Goal: Use online tool/utility: Use online tool/utility

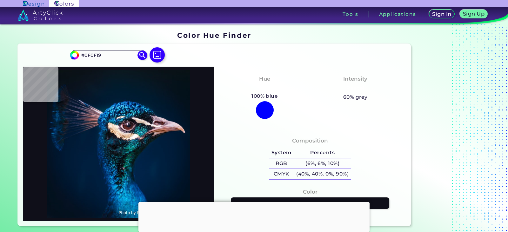
type input "#f0d6cb"
type input "#F0D6CB"
type input "#e1c8c0"
type input "#E1C8C0"
type input "#17121b"
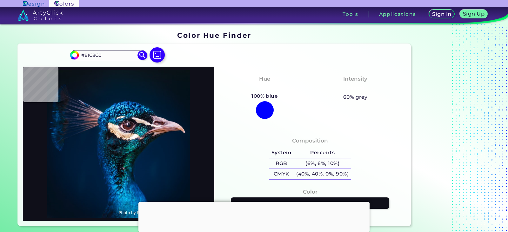
type input "#17121B"
type input "#2b242b"
type input "#2B242B"
type input "#2a222d"
type input "#2A222D"
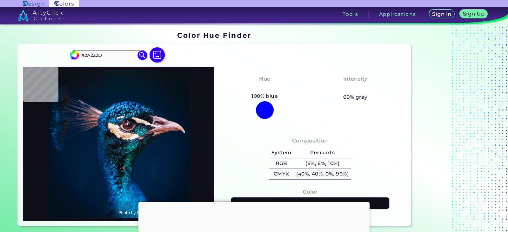
type input "#5f4f5f"
type input "#5F4F5F"
type input "#8d6977"
type input "#8D6977"
type input "#855f6c"
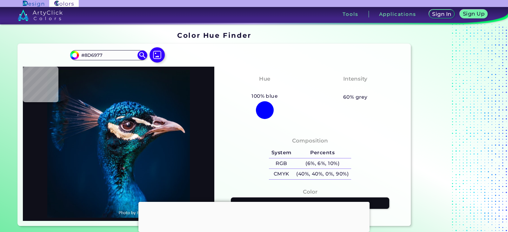
type input "#855F6C"
type input "#9e7f85"
type input "#9E7F85"
type input "#967785"
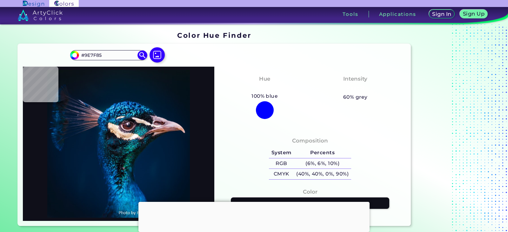
scroll to position [32, 0]
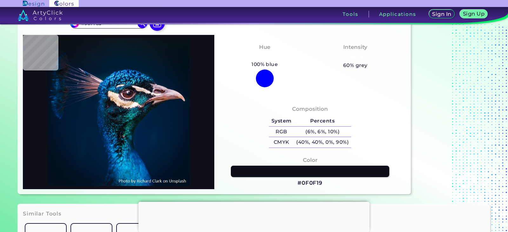
type input "#826c7a"
type input "#826C7A"
type input "#49333f"
type input "#49333F"
type input "#3d2b3e"
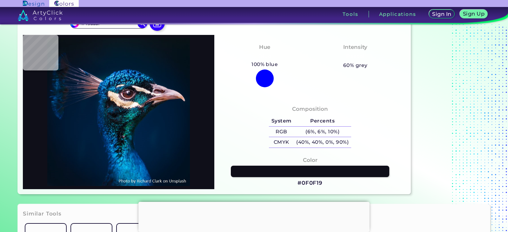
type input "#3D2B3E"
type input "#131c29"
type input "#131C29"
type input "#192435"
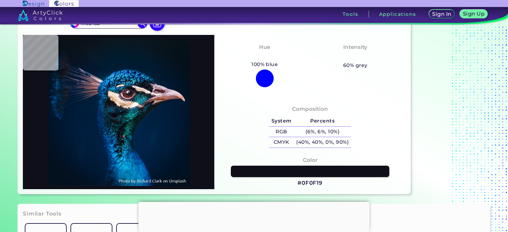
type input "#4e465b"
type input "#4E465B"
type input "#86777a"
type input "#86777A"
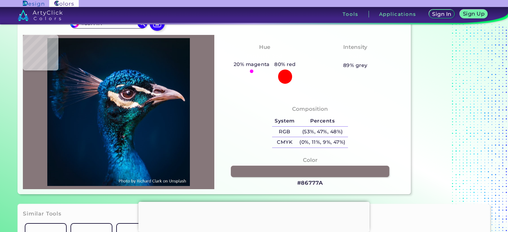
type input "#dcc2b4"
type input "#DCC2B4"
type input "#fbddcd"
type input "#FBDDCD"
type input "#f8d5b9"
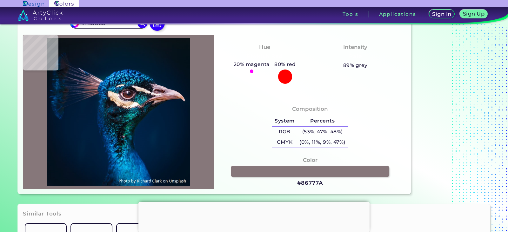
type input "#F8D5B9"
type input "#e9bc96"
type input "#E9BC96"
type input "#9e724d"
type input "#9E724D"
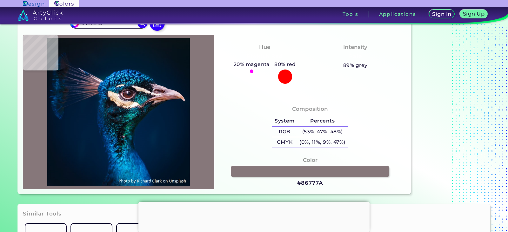
type input "#b5845e"
type input "#B5845E"
type input "#d4b6a2"
type input "#D4B6A2"
type input "#f9dacc"
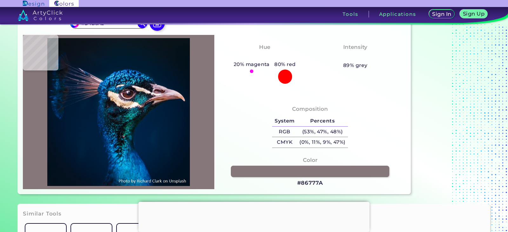
type input "#F9DACC"
type input "#634c38"
type input "#634C38"
type input "#9a7d69"
type input "#9A7D69"
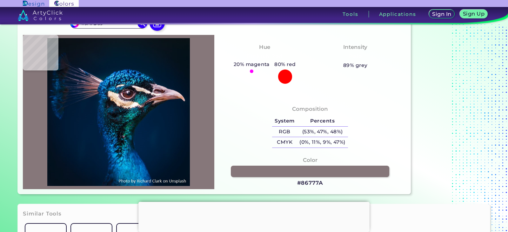
type input "#b99b94"
type input "#B99B94"
type input "#5d4d4d"
type input "#5D4D4D"
type input "#271b1f"
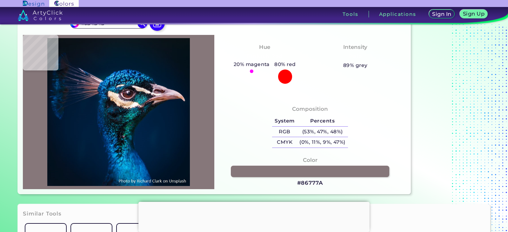
type input "#271B1F"
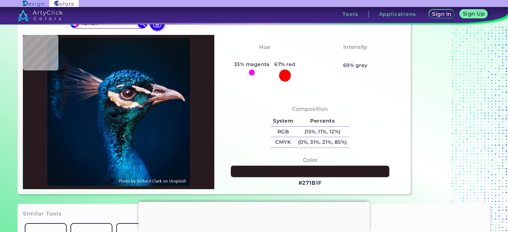
type input "#2a2225"
type input "#2A2225"
type input "#374244"
type input "#29373b"
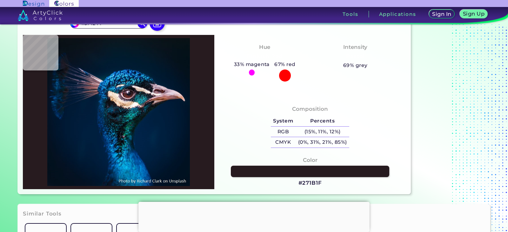
type input "#29373B"
type input "#071422"
type input "#0e3140"
type input "#0E3140"
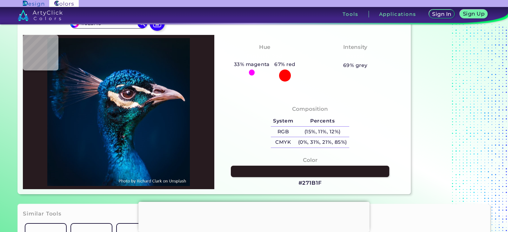
type input "#143949"
type input "#112f42"
type input "#112F42"
type input "#143444"
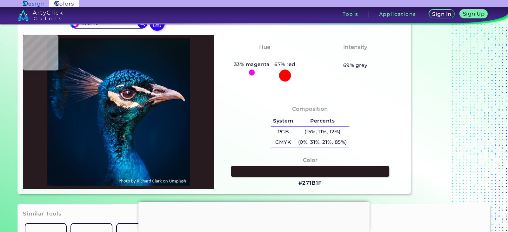
type input "#143444"
type input "#274654"
type input "#152a39"
type input "#152A39"
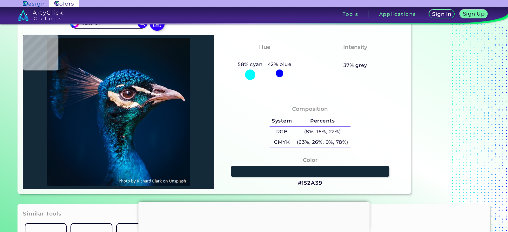
type input "#0c283b"
type input "#0C283B"
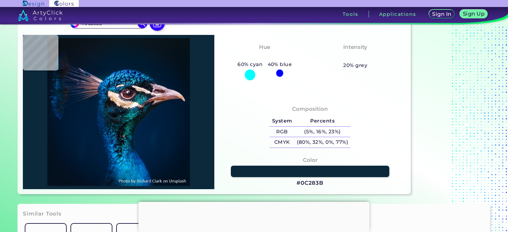
type input "#18293c"
type input "#18293C"
type input "#1d314a"
type input "#1D314A"
type input "#084556"
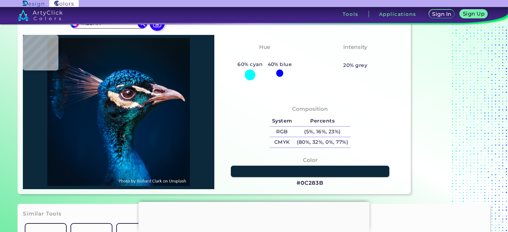
type input "#084556"
type input "#0f4557"
type input "#0F4557"
type input "#0f2b3d"
type input "#0F2B3D"
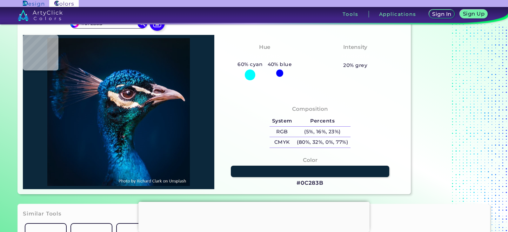
type input "#27374b"
type input "#27374B"
type input "#324661"
type input "#194664"
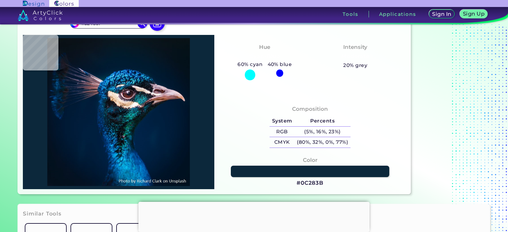
type input "#194664"
type input "#01446e"
type input "#01446E"
type input "#15759d"
type input "#15759D"
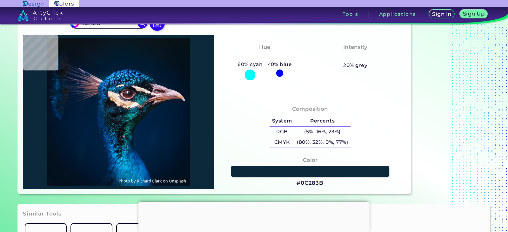
type input "#084363"
type input "#0e141c"
type input "#0E141C"
type input "#0e3243"
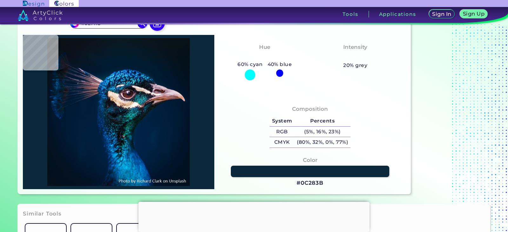
type input "#0E3243"
type input "#1d4e5c"
type input "#1D4E5C"
type input "#0d121f"
type input "#0D121F"
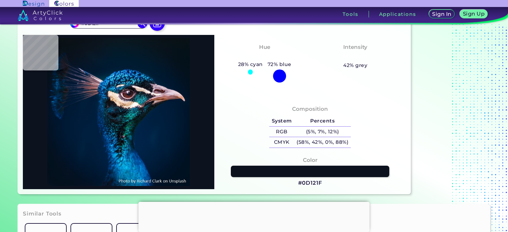
type input "#091b22"
type input "#091B22"
type input "#082d39"
type input "#082D39"
type input "#042432"
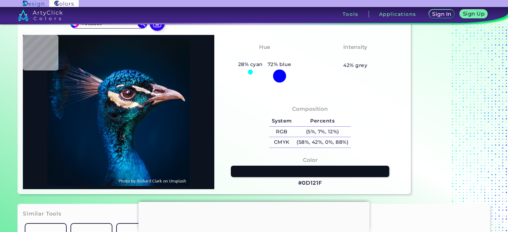
type input "#042432"
type input "#00262d"
type input "#00262D"
type input "#002026"
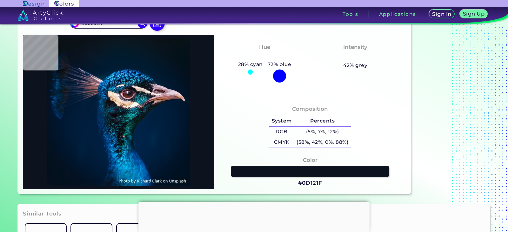
type input "#071a28"
type input "#071A28"
type input "#022c3f"
type input "#022C3F"
type input "#0d2233"
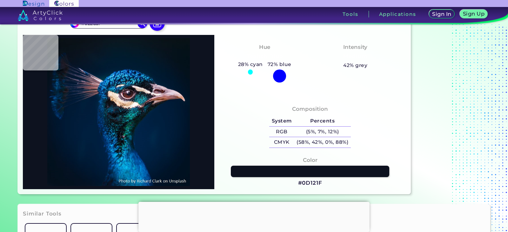
type input "#0D2233"
type input "#154c6d"
type input "#154C6D"
type input "#01315e"
type input "#01315E"
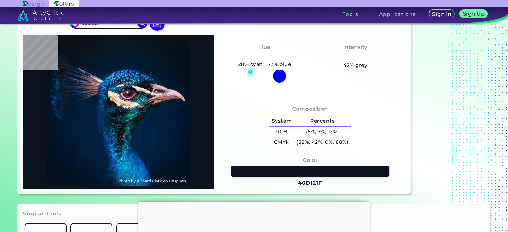
type input "#093d71"
type input "#093D71"
type input "#003260"
type input "#002a53"
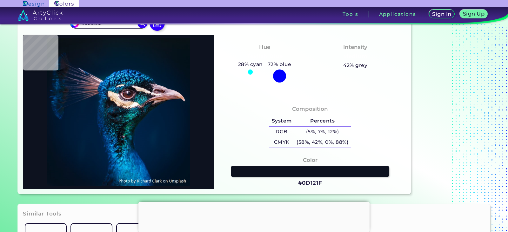
type input "#002A53"
type input "#0b4e8d"
type input "#0B4E8D"
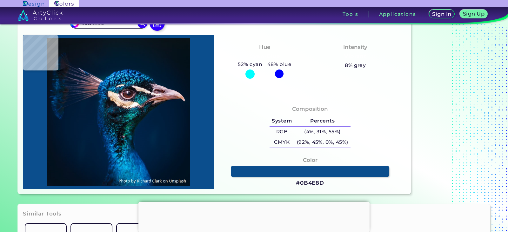
type input "#085a9a"
type input "#085A9A"
type input "#075096"
type input "#042b54"
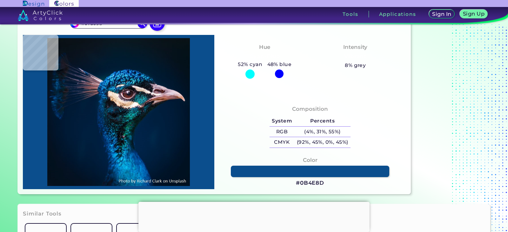
type input "#042B54"
type input "#002442"
type input "#01346f"
type input "#01346F"
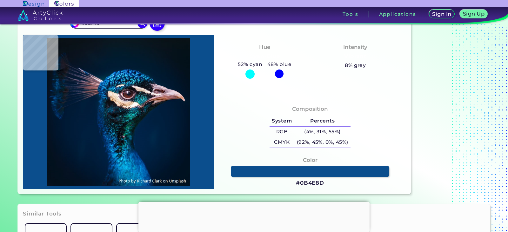
type input "#002d62"
type input "#002D62"
type input "#157aba"
type input "#157ABA"
type input "#1266ae"
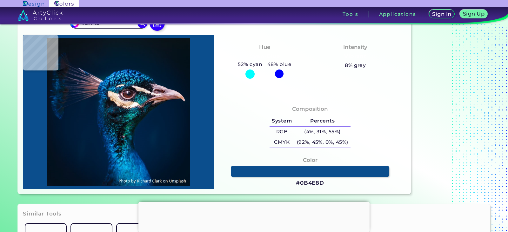
type input "#1266AE"
type input "#065587"
type input "#0c161f"
type input "#0C161F"
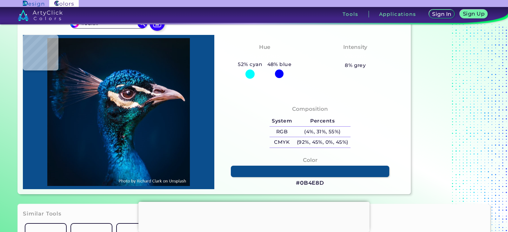
type input "#303137"
type input "#06546f"
type input "#06546F"
type input "#001c28"
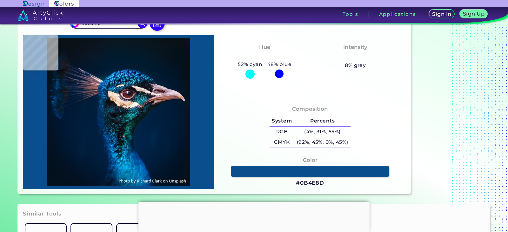
type input "#001C28"
type input "#06162f"
type input "#06162F"
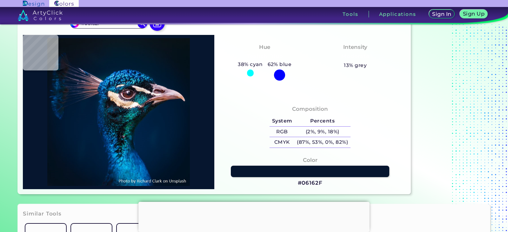
type input "#031c3c"
type input "#031C3C"
type input "#023565"
type input "#002955"
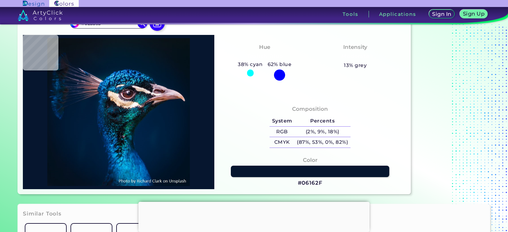
type input "#002955"
type input "#00254e"
type input "#00254E"
type input "#012549"
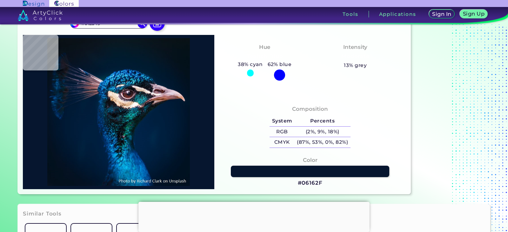
type input "#002348"
type input "#002247"
type input "#002245"
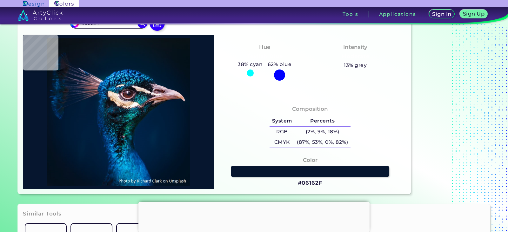
type input "#002245"
type input "#002142"
type input "#001f3e"
type input "#001F3E"
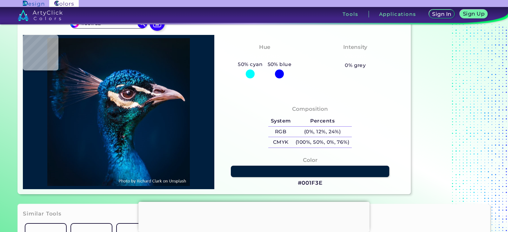
type input "#002041"
type input "#002144"
type input "#022248"
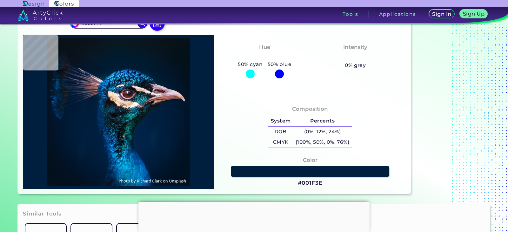
type input "#022248"
type input "#0858a1"
type input "#0858A1"
type input "#014e8b"
type input "#014E8B"
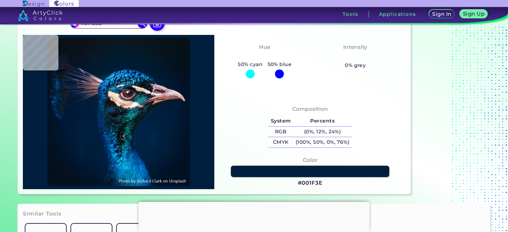
type input "#00497c"
type input "#00497C"
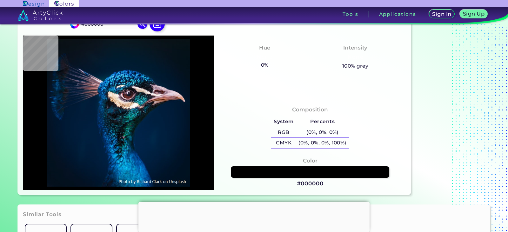
scroll to position [0, 0]
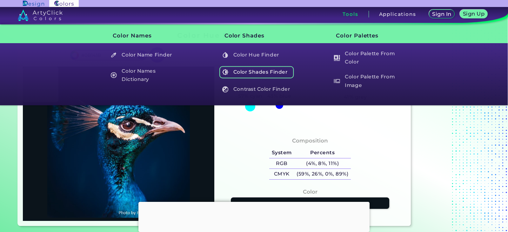
click at [251, 74] on h5 "Color Shades Finder" at bounding box center [257, 72] width 75 height 12
